Goal: Transaction & Acquisition: Purchase product/service

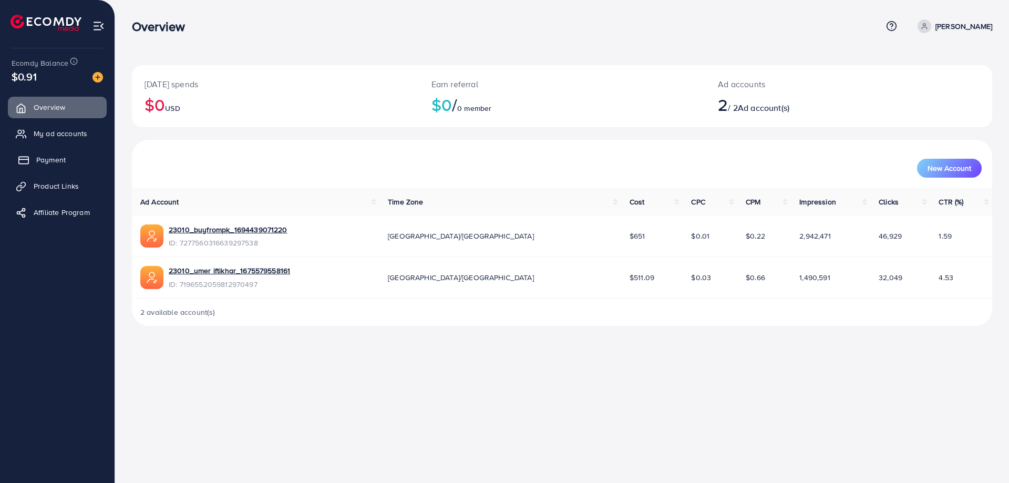
click at [60, 158] on span "Payment" at bounding box center [50, 159] width 29 height 11
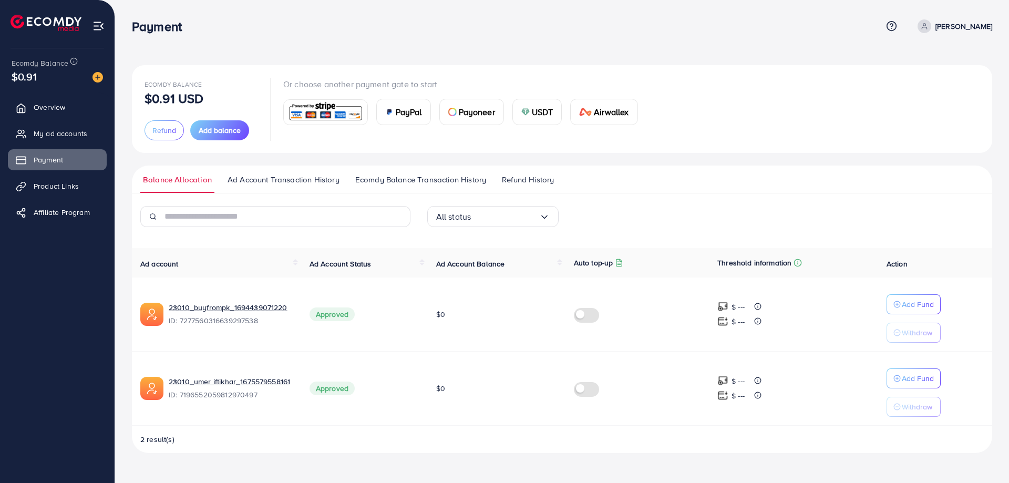
click at [331, 117] on img at bounding box center [325, 112] width 77 height 23
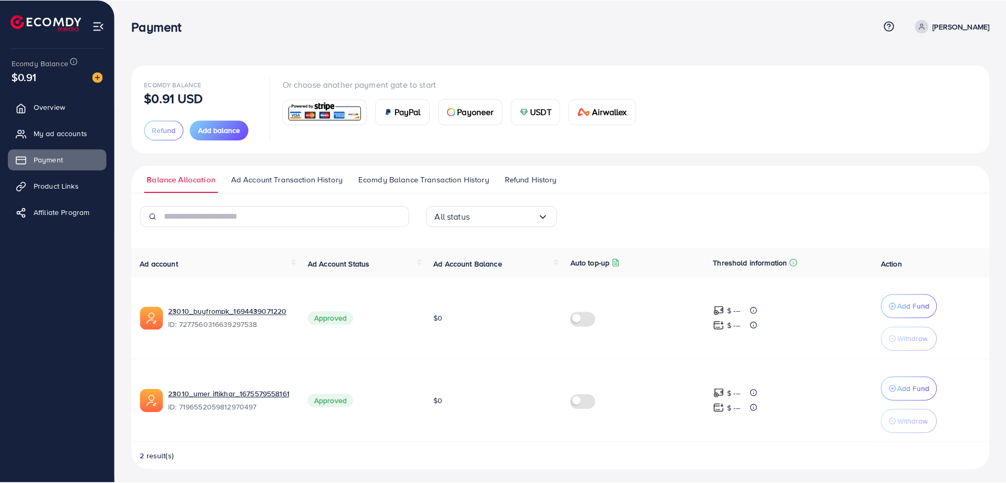
scroll to position [216, 0]
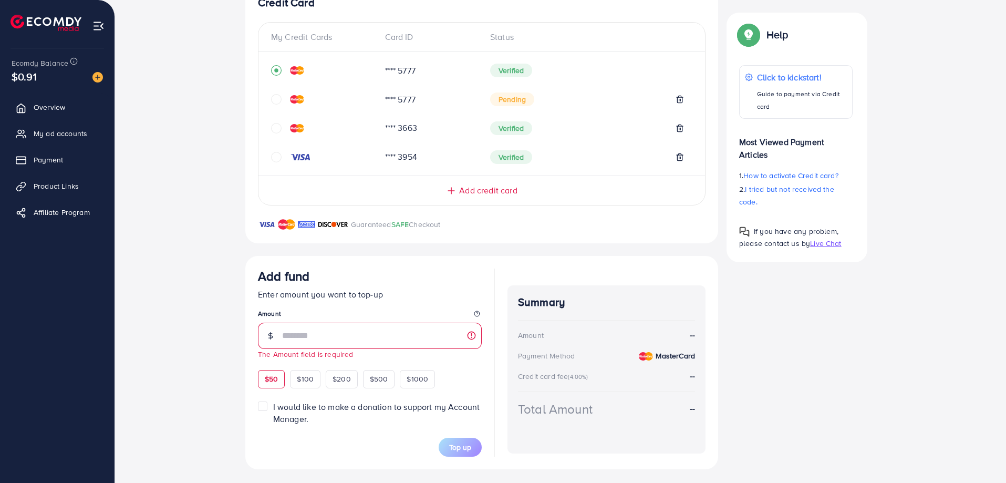
click at [268, 362] on div "Add fund Enter amount you want to top-up Amount The Amount field is required $5…" at bounding box center [370, 327] width 224 height 119
click at [265, 377] on div "$50" at bounding box center [271, 379] width 27 height 18
type input "**"
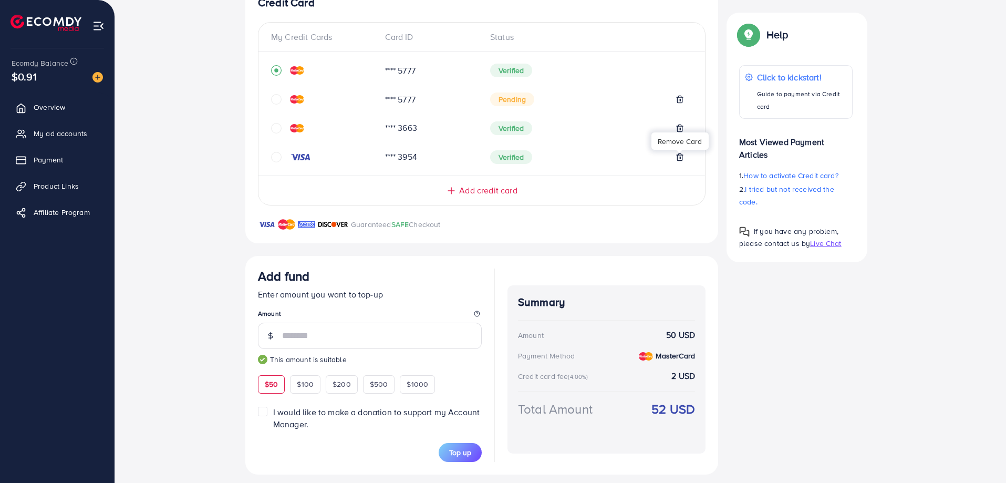
click at [679, 159] on icon at bounding box center [679, 157] width 8 height 8
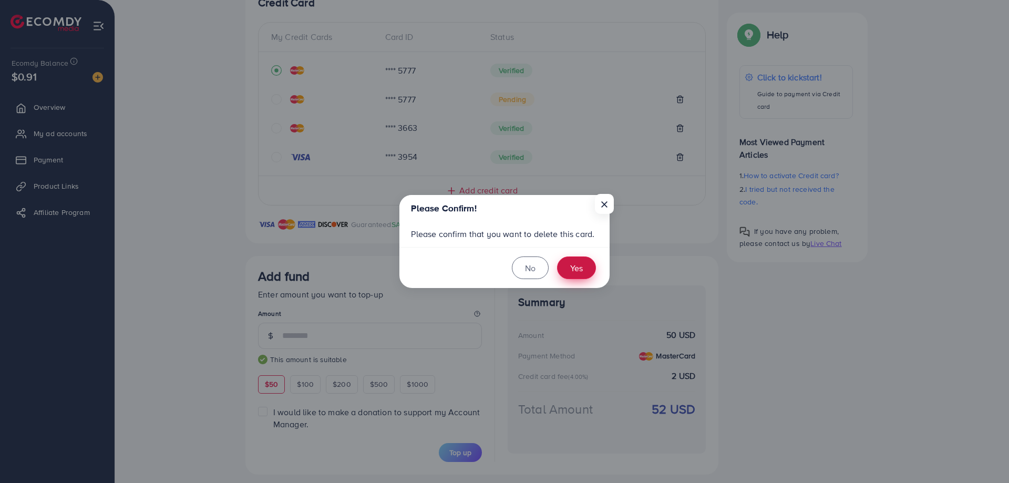
click at [579, 269] on button "Yes" at bounding box center [576, 267] width 39 height 23
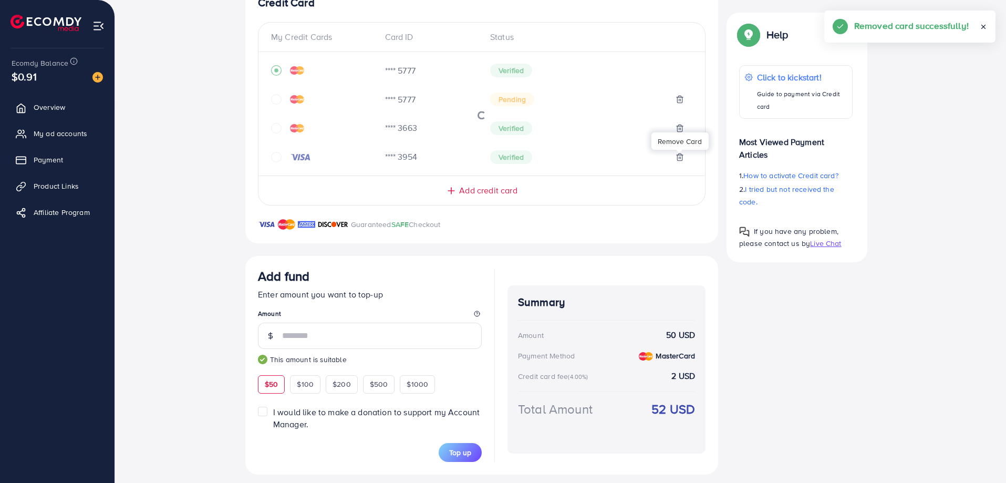
scroll to position [195, 0]
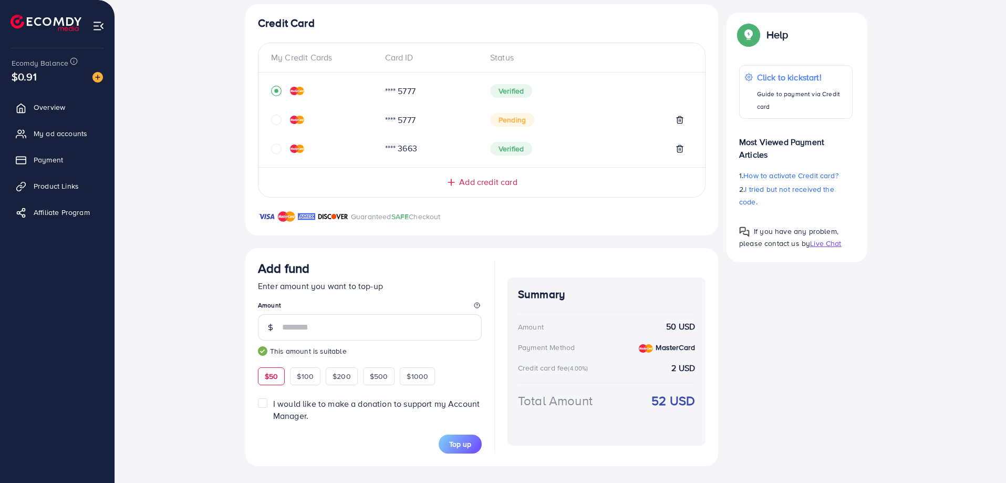
click at [454, 437] on button "Top up" at bounding box center [460, 443] width 43 height 19
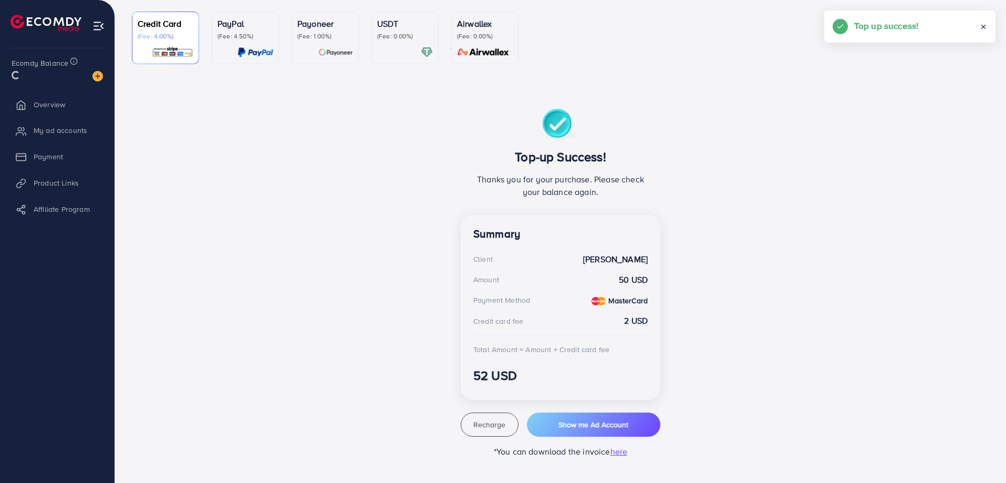
scroll to position [91, 0]
click at [583, 427] on span "Show me Ad Account" at bounding box center [593, 424] width 70 height 11
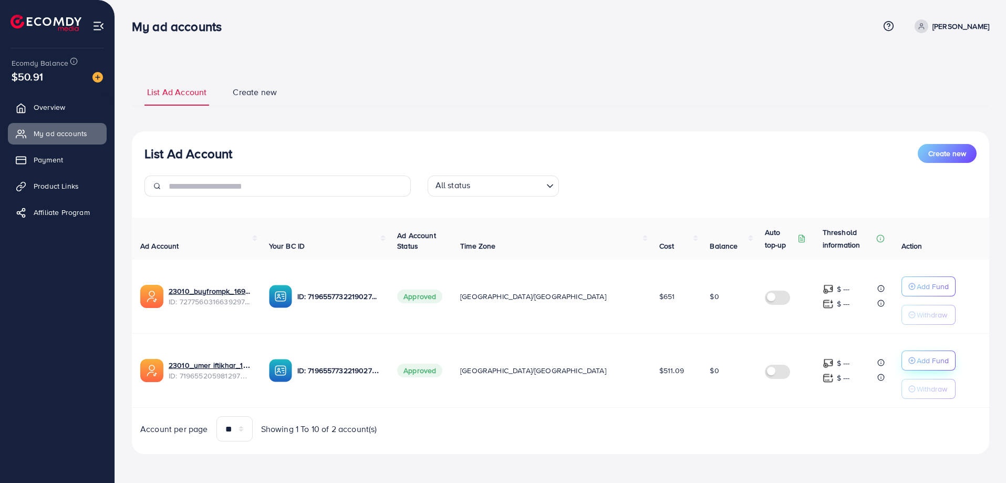
click at [917, 354] on p "Add Fund" at bounding box center [933, 360] width 32 height 13
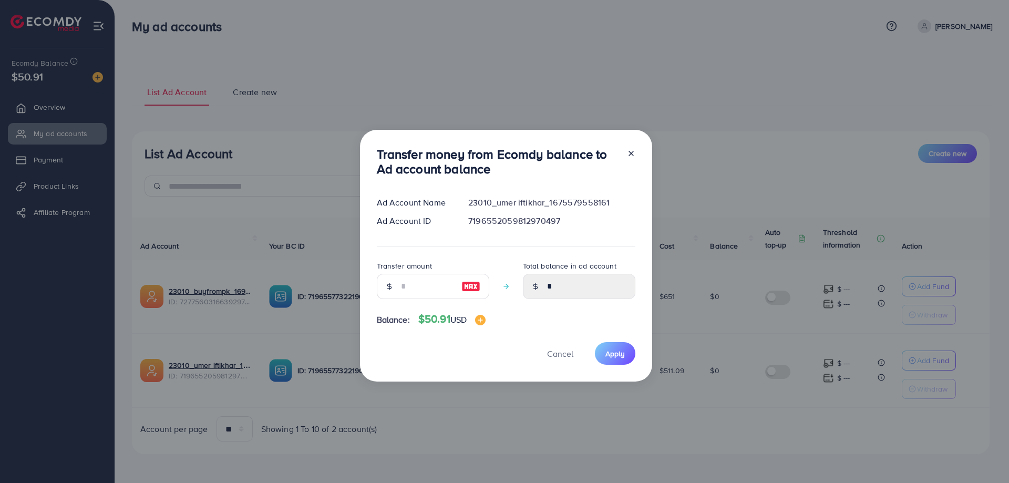
drag, startPoint x: 467, startPoint y: 286, endPoint x: 493, endPoint y: 297, distance: 28.0
click at [469, 286] on img at bounding box center [470, 286] width 19 height 13
type input "**"
type input "*****"
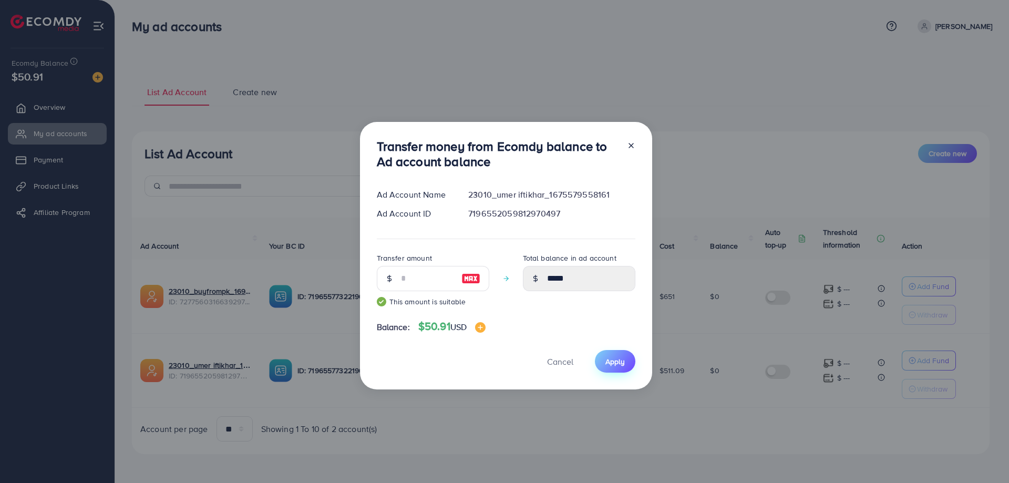
click at [613, 358] on span "Apply" at bounding box center [614, 361] width 19 height 11
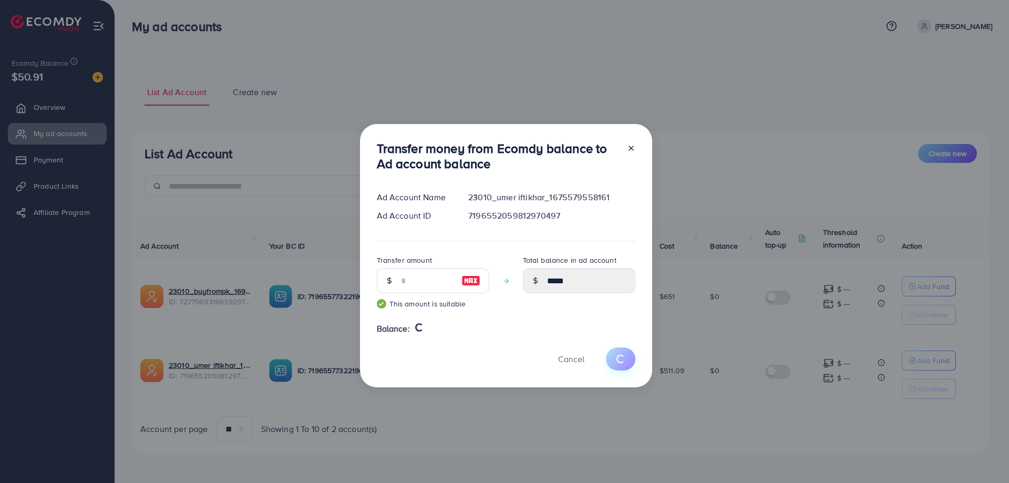
type input "*"
